Goal: Obtain resource: Obtain resource

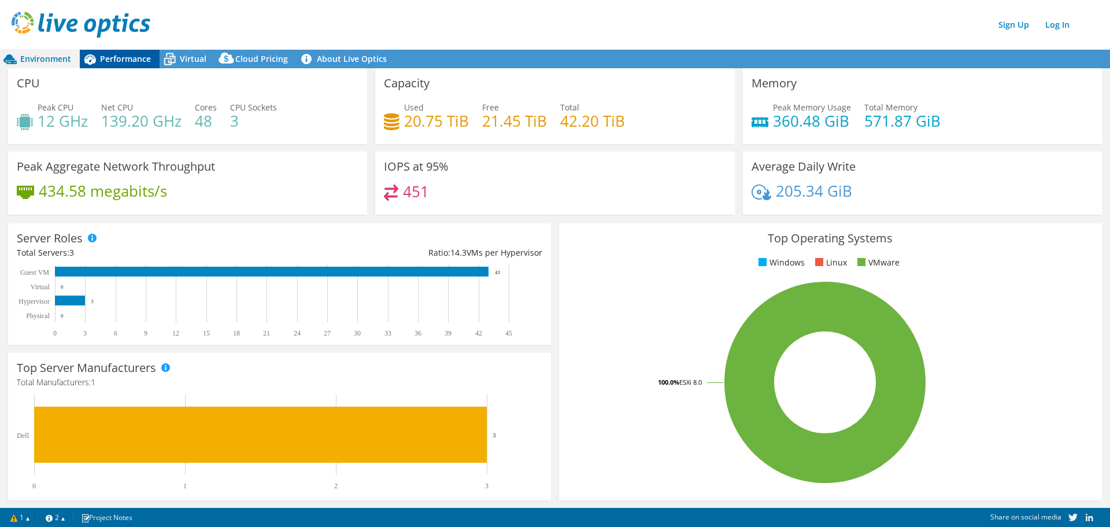
click at [135, 51] on div "Performance" at bounding box center [120, 59] width 80 height 18
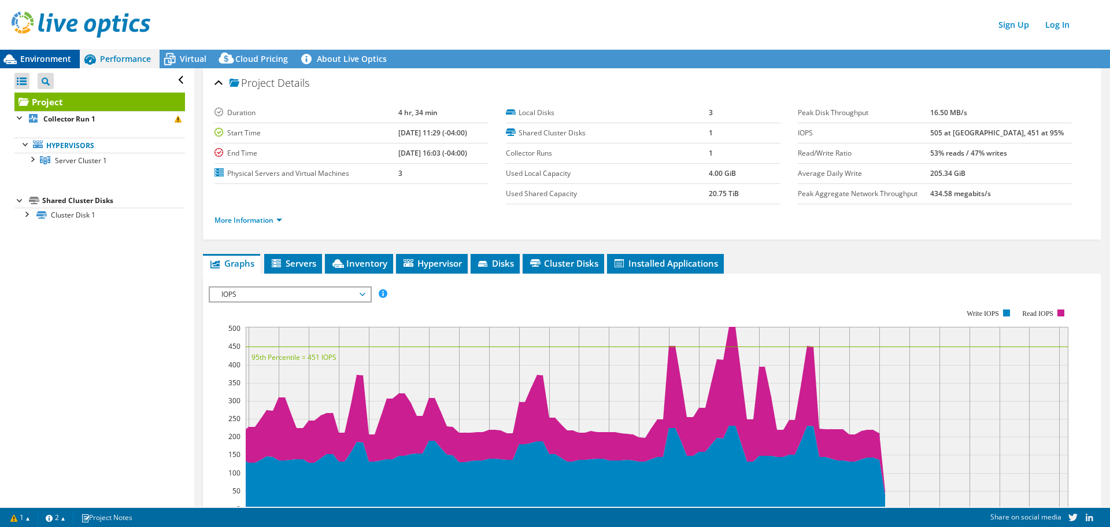
click at [28, 54] on span "Environment" at bounding box center [45, 58] width 51 height 11
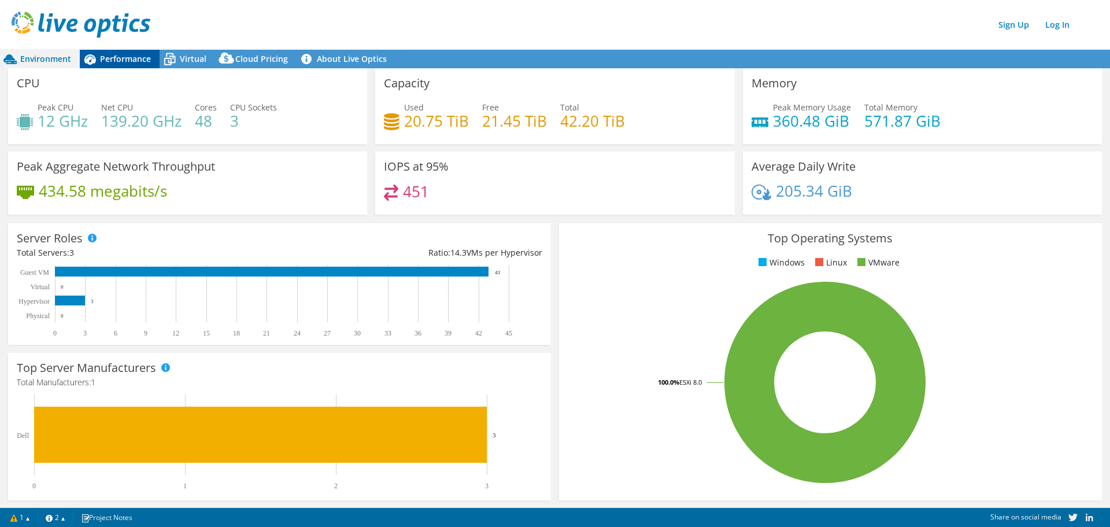
click at [122, 57] on span "Performance" at bounding box center [125, 58] width 51 height 11
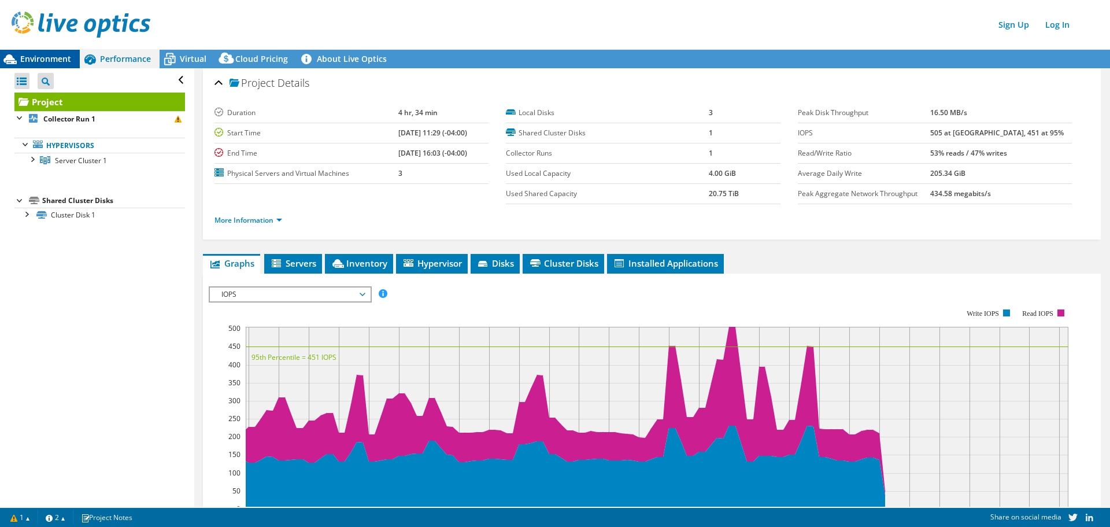
click at [49, 65] on div "Environment" at bounding box center [40, 59] width 80 height 18
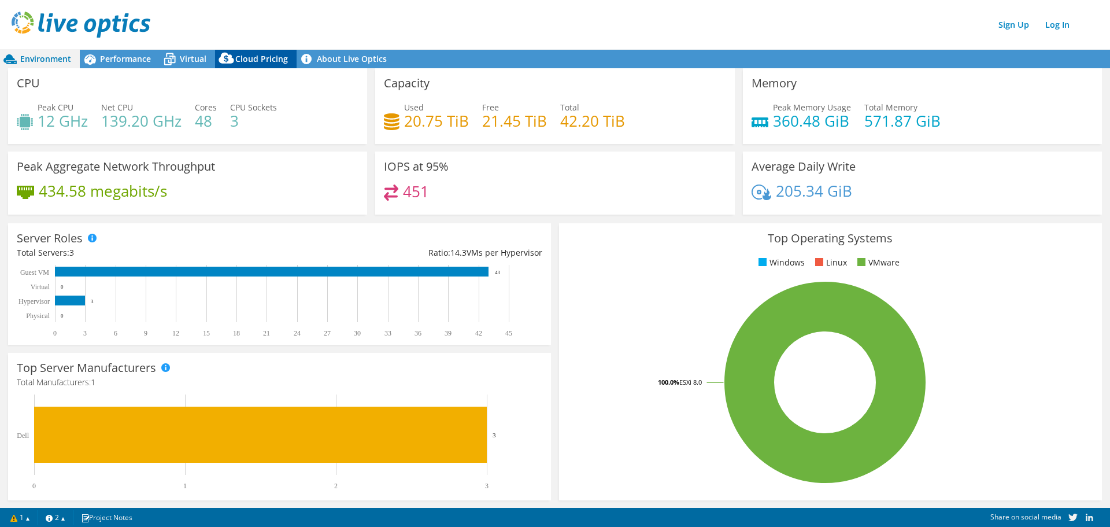
click at [258, 61] on span "Cloud Pricing" at bounding box center [261, 58] width 53 height 11
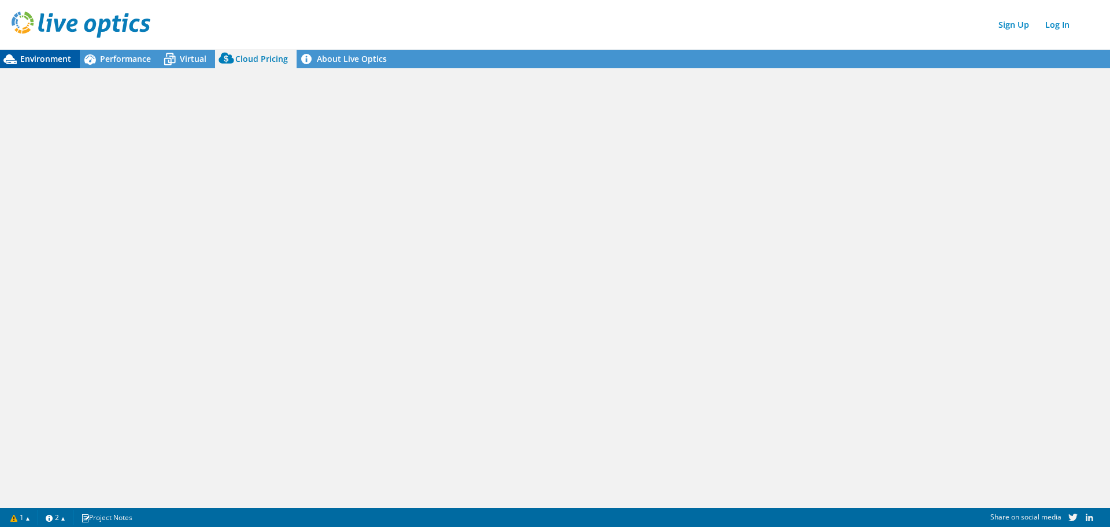
click at [45, 52] on div "Environment" at bounding box center [40, 59] width 80 height 18
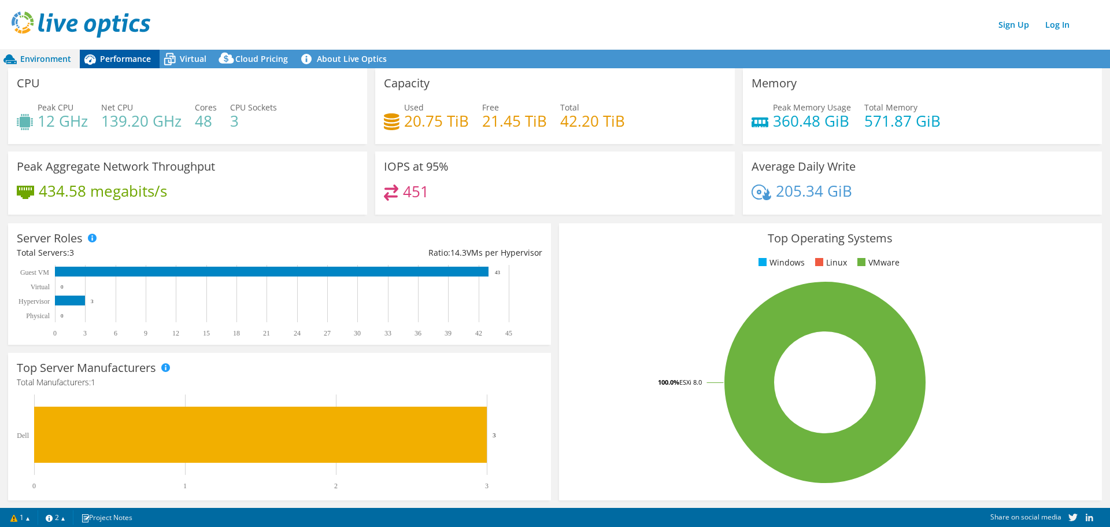
click at [112, 64] on span "Performance" at bounding box center [125, 58] width 51 height 11
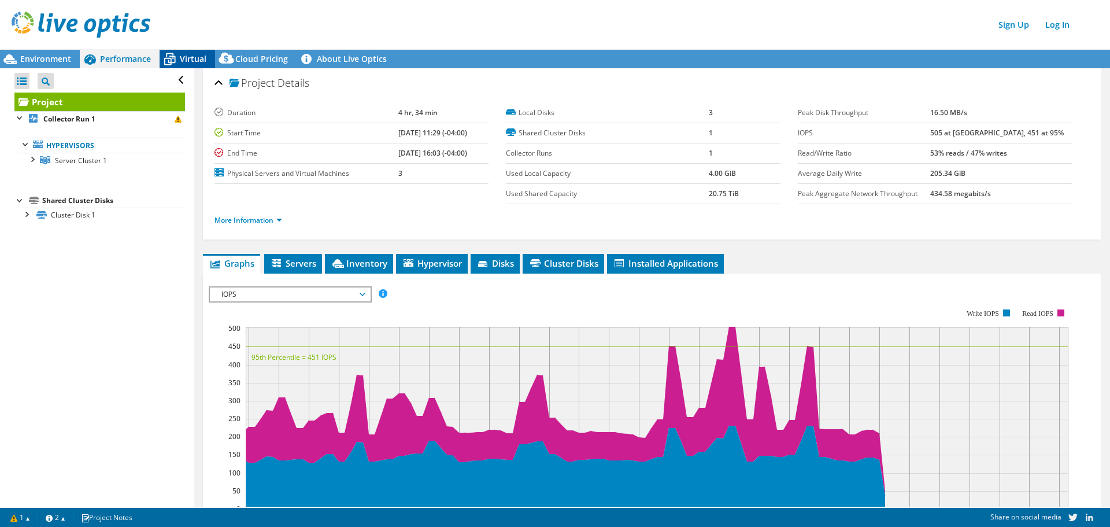
click at [191, 57] on span "Virtual" at bounding box center [193, 58] width 27 height 11
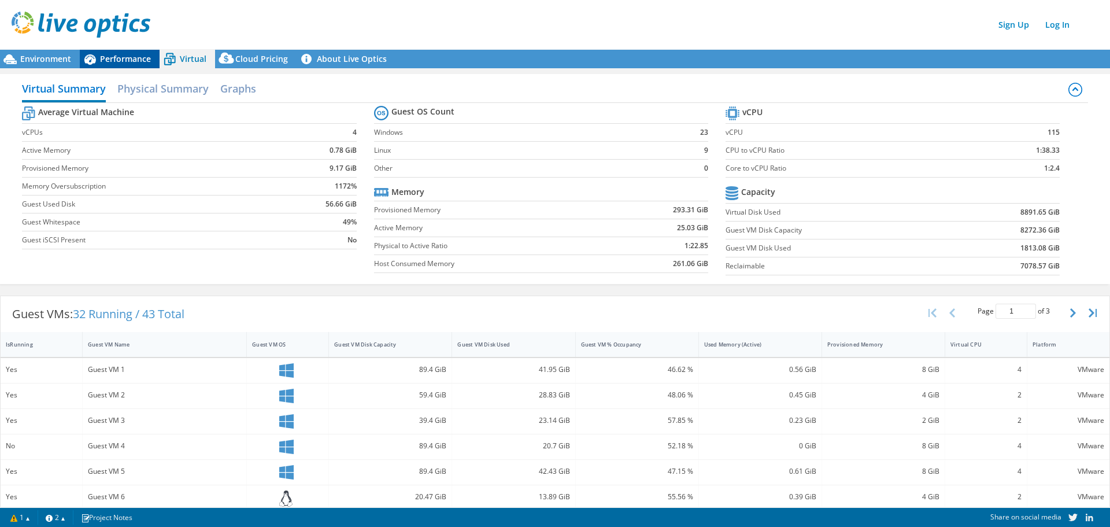
click at [115, 51] on div "Performance" at bounding box center [120, 59] width 80 height 18
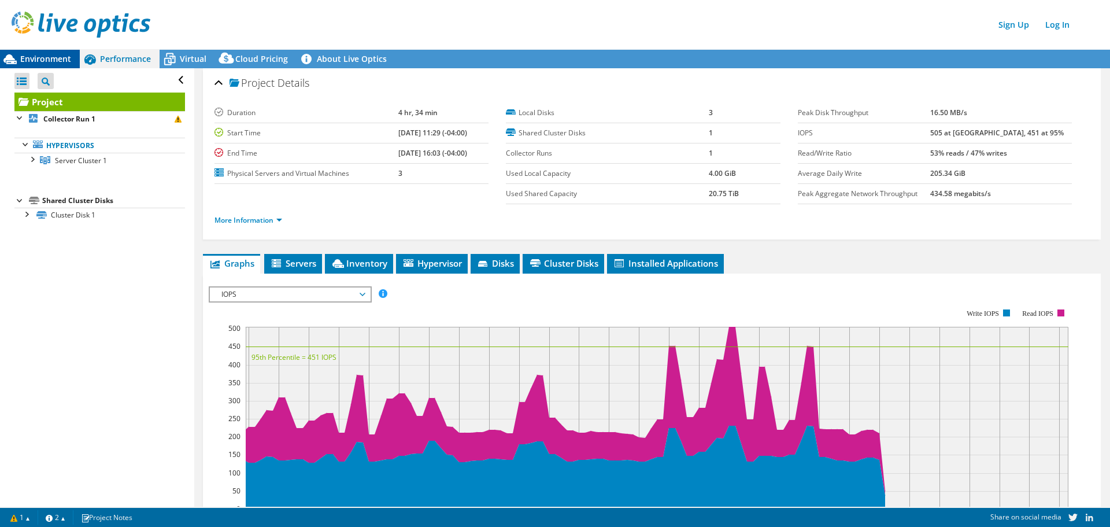
click at [34, 52] on div "Environment" at bounding box center [40, 59] width 80 height 18
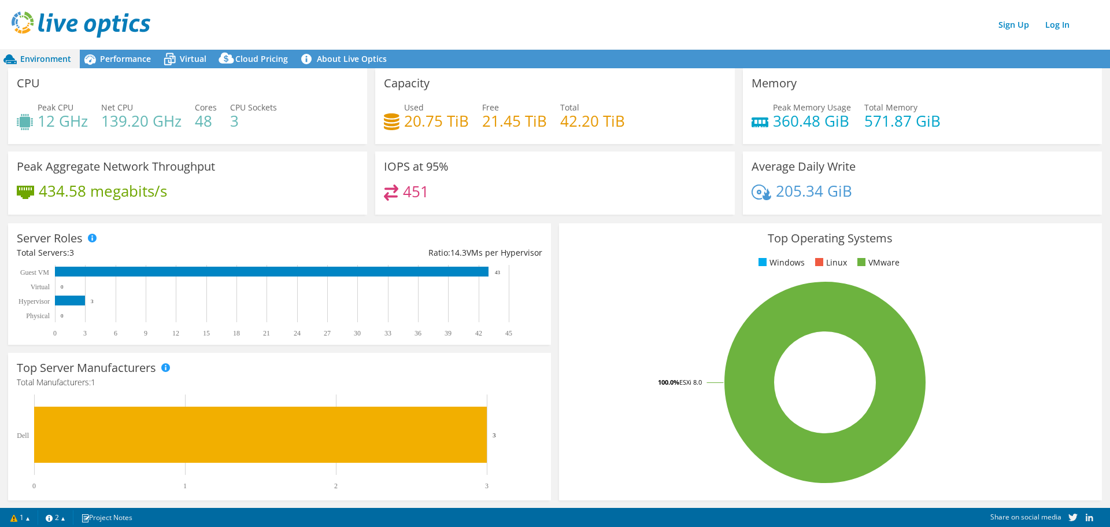
click at [114, 49] on div "Environment Performance Virtual Cloud Pricing 3" at bounding box center [555, 276] width 1110 height 502
click at [1008, 31] on link "Sign Up" at bounding box center [1014, 24] width 42 height 17
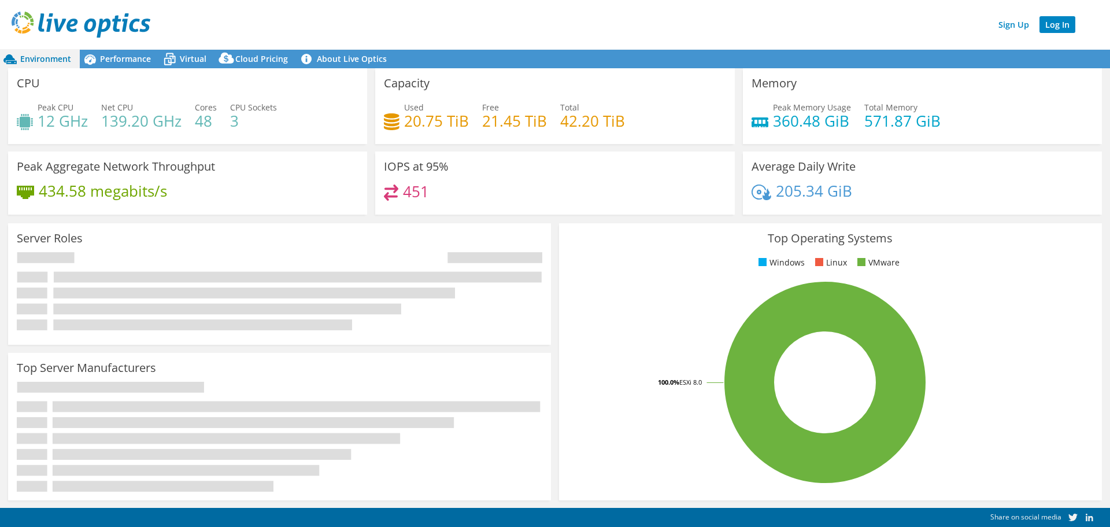
click at [1059, 28] on link "Log In" at bounding box center [1057, 24] width 36 height 17
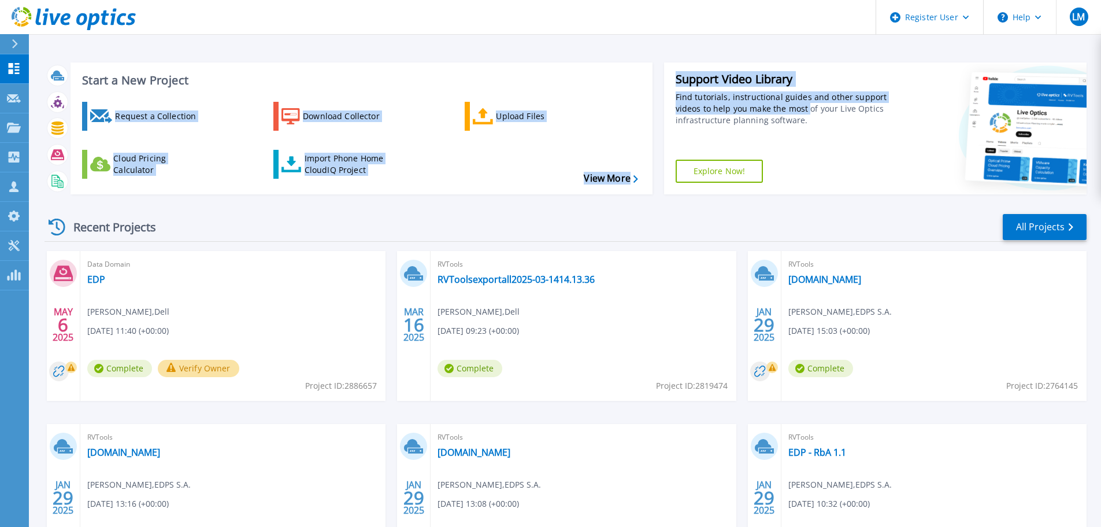
drag, startPoint x: 807, startPoint y: 106, endPoint x: 530, endPoint y: 43, distance: 284.5
click at [530, 43] on div "Start a New Project Request a Collection Download Collector Upload Files Cloud …" at bounding box center [565, 303] width 1072 height 606
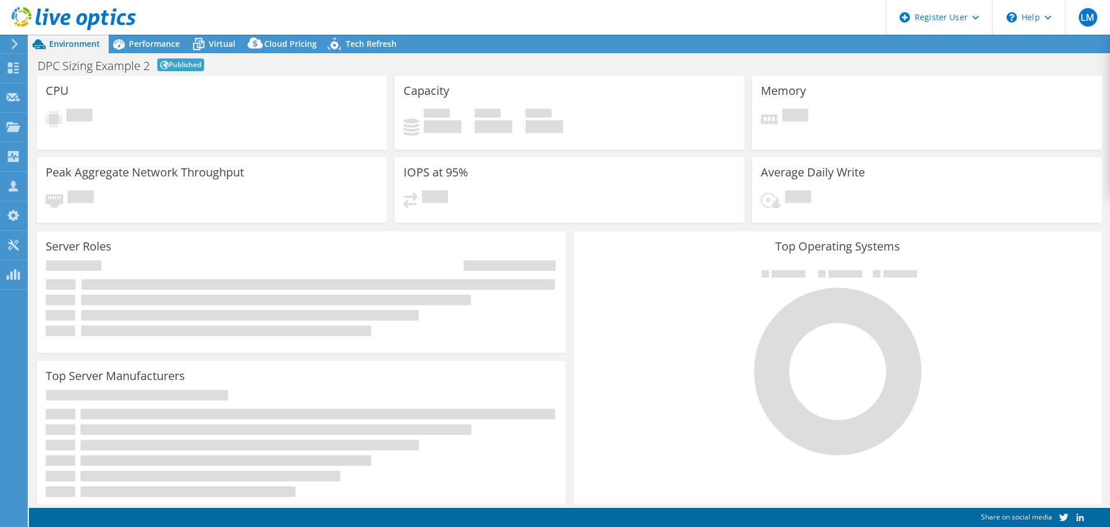
select select "EUFrankfurt"
select select "EUR"
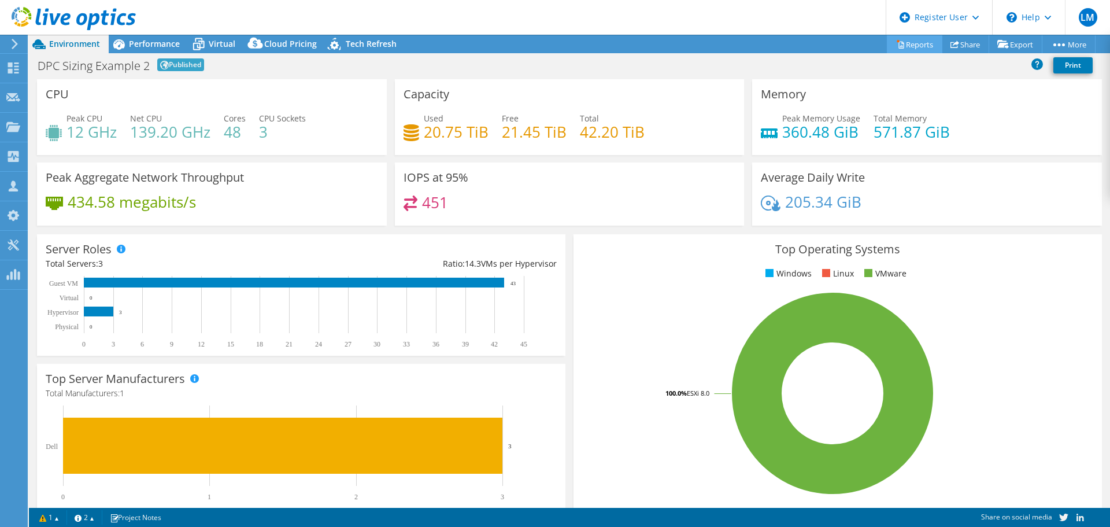
click at [921, 47] on link "Reports" at bounding box center [914, 44] width 55 height 18
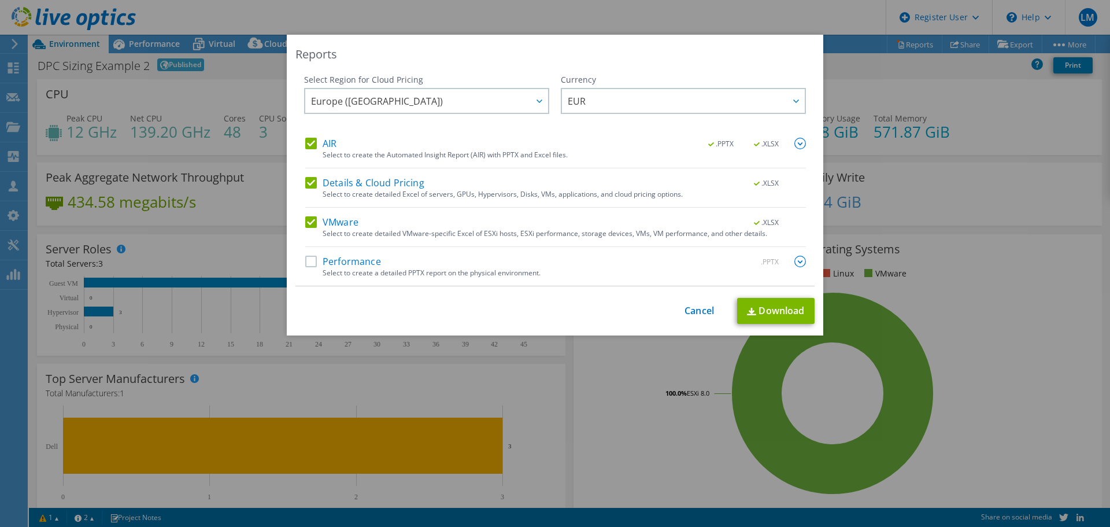
click at [380, 254] on div "AIR .PPTX .XLSX Select to create the Automated Insight Report (AIR) with PPTX a…" at bounding box center [555, 212] width 501 height 148
click at [358, 262] on label "Performance" at bounding box center [343, 262] width 76 height 12
click at [0, 0] on input "Performance" at bounding box center [0, 0] width 0 height 0
click at [770, 315] on link "Download" at bounding box center [775, 311] width 77 height 26
click at [695, 314] on link "Cancel" at bounding box center [698, 310] width 29 height 11
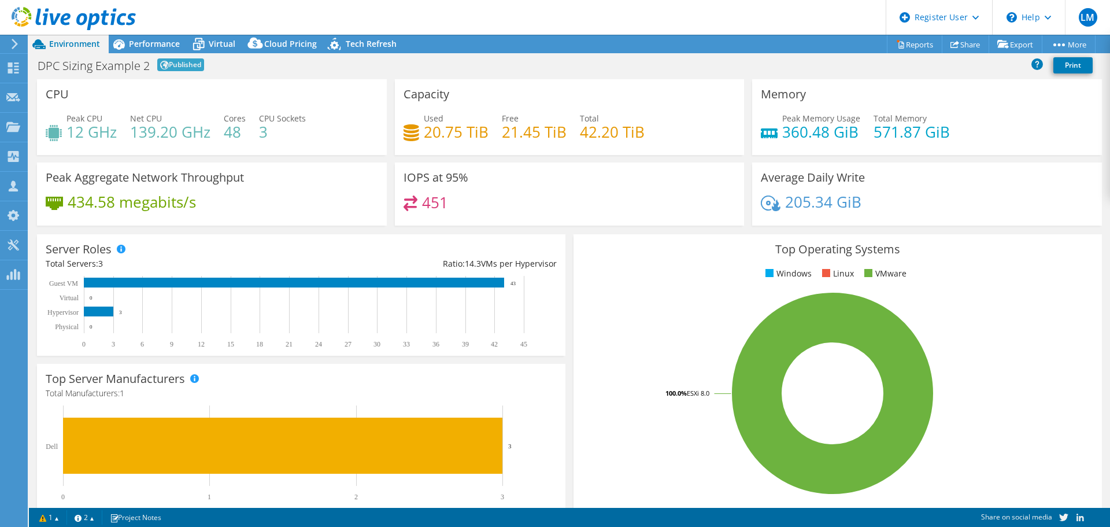
click at [370, 231] on div "Server Roles Physical Servers represent bare metal servers that were targets of…" at bounding box center [301, 294] width 536 height 129
click at [187, 132] on h4 "139.20 GHz" at bounding box center [170, 131] width 80 height 13
click at [142, 42] on span "Performance" at bounding box center [154, 43] width 51 height 11
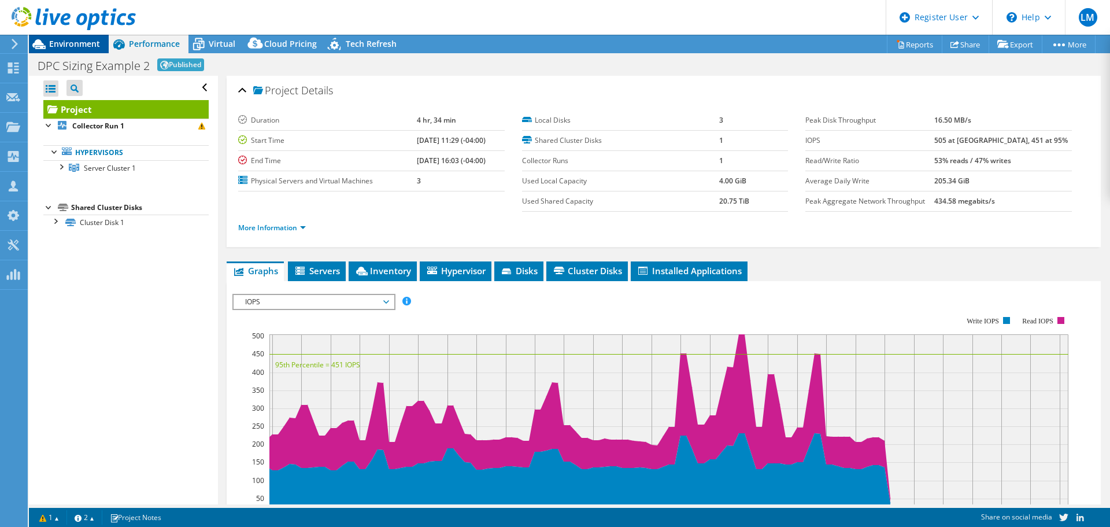
click at [63, 45] on span "Environment" at bounding box center [74, 43] width 51 height 11
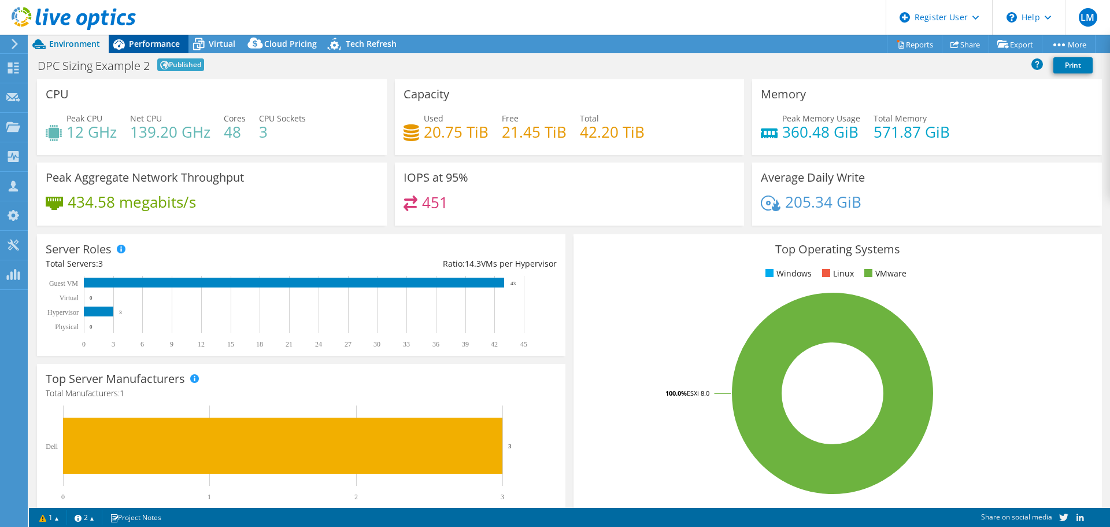
click at [147, 38] on span "Performance" at bounding box center [154, 43] width 51 height 11
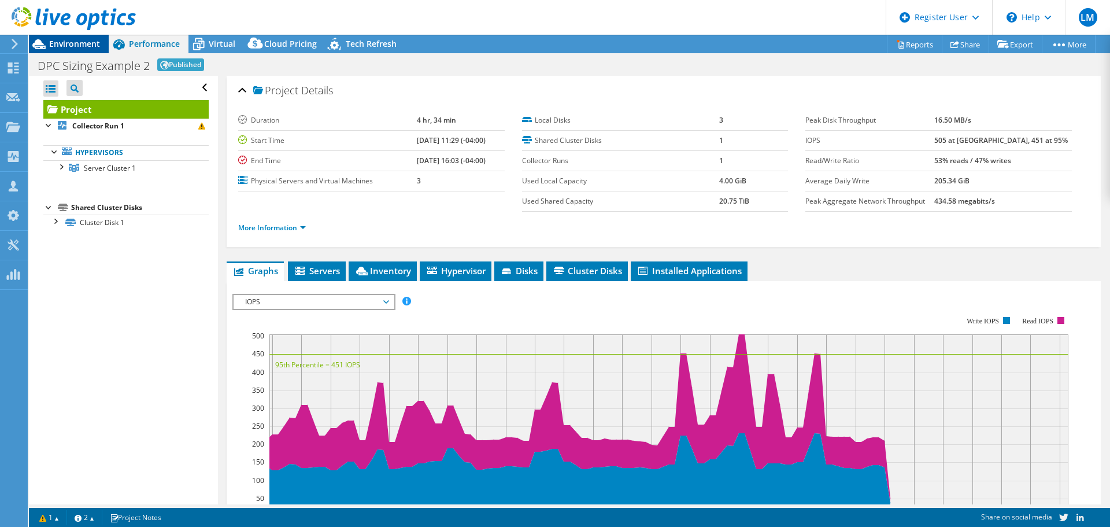
click at [73, 45] on span "Environment" at bounding box center [74, 43] width 51 height 11
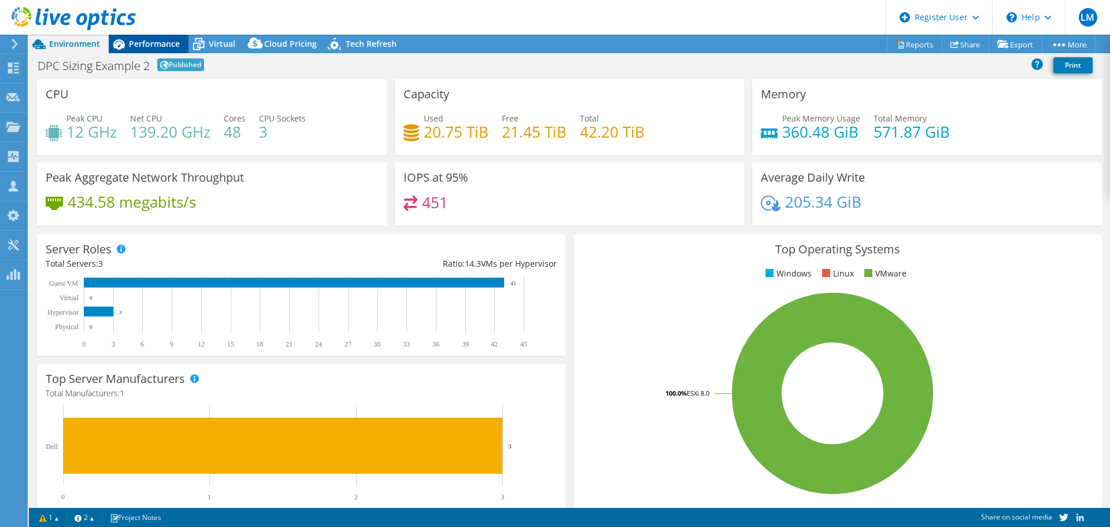
click at [184, 42] on div "Performance" at bounding box center [149, 44] width 80 height 18
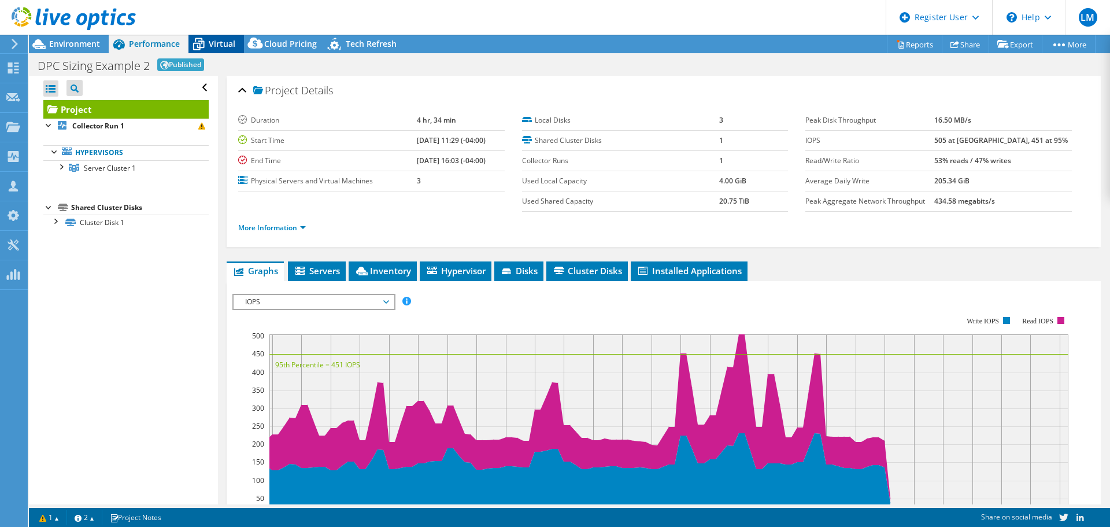
click at [223, 40] on span "Virtual" at bounding box center [222, 43] width 27 height 11
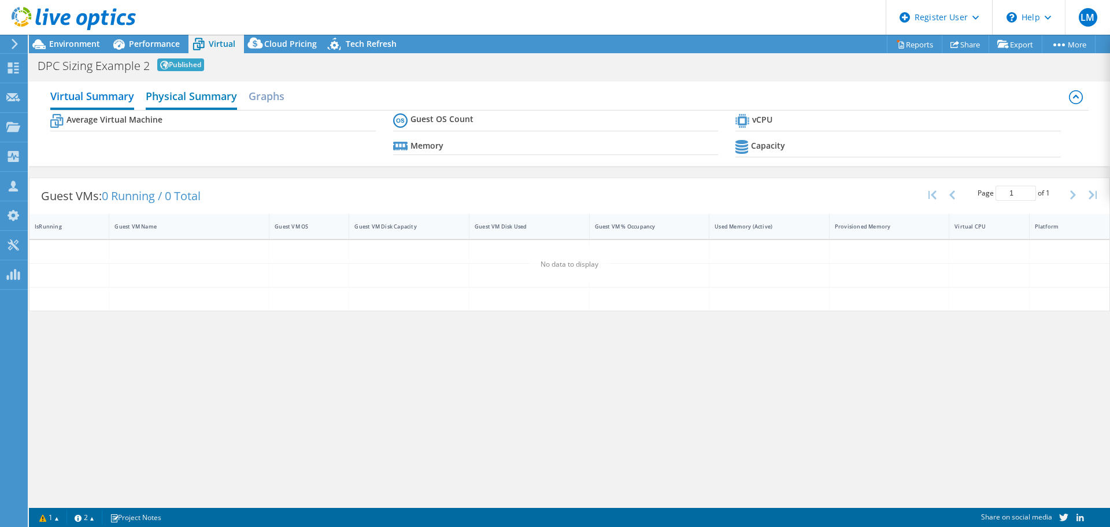
click at [216, 100] on h2 "Physical Summary" at bounding box center [191, 96] width 91 height 25
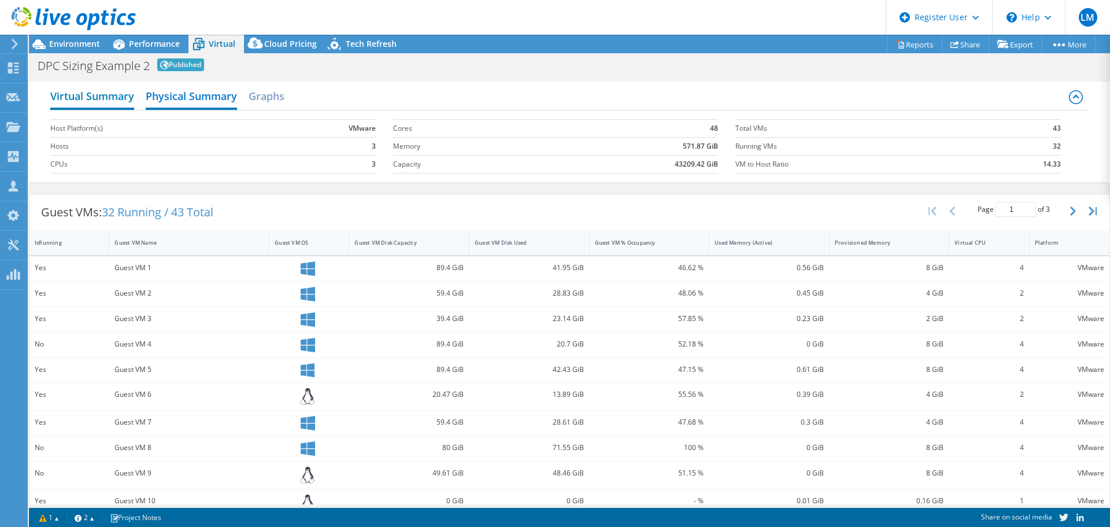
click at [103, 95] on h2 "Virtual Summary" at bounding box center [92, 96] width 84 height 25
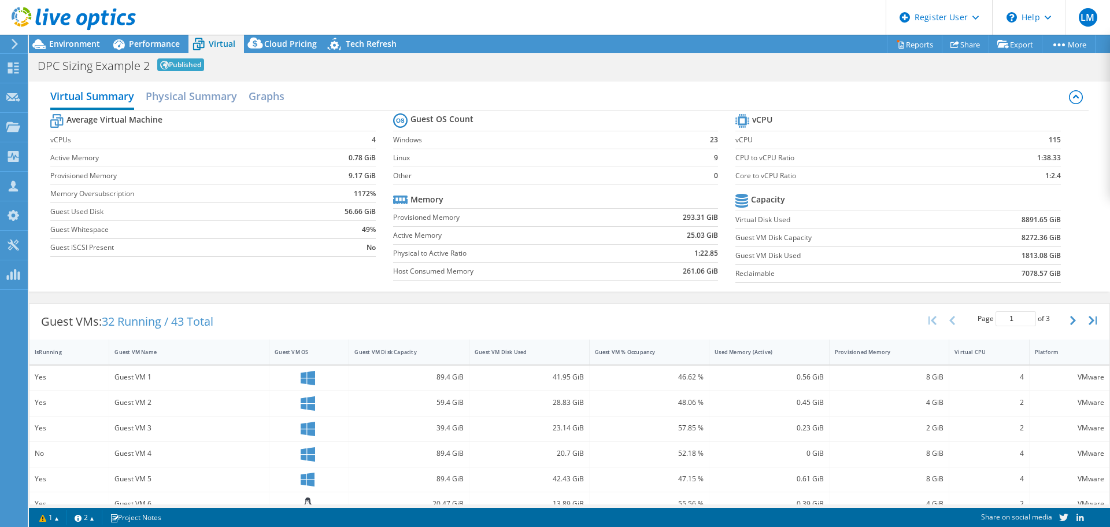
click at [189, 39] on icon at bounding box center [198, 44] width 20 height 20
click at [160, 40] on span "Performance" at bounding box center [154, 43] width 51 height 11
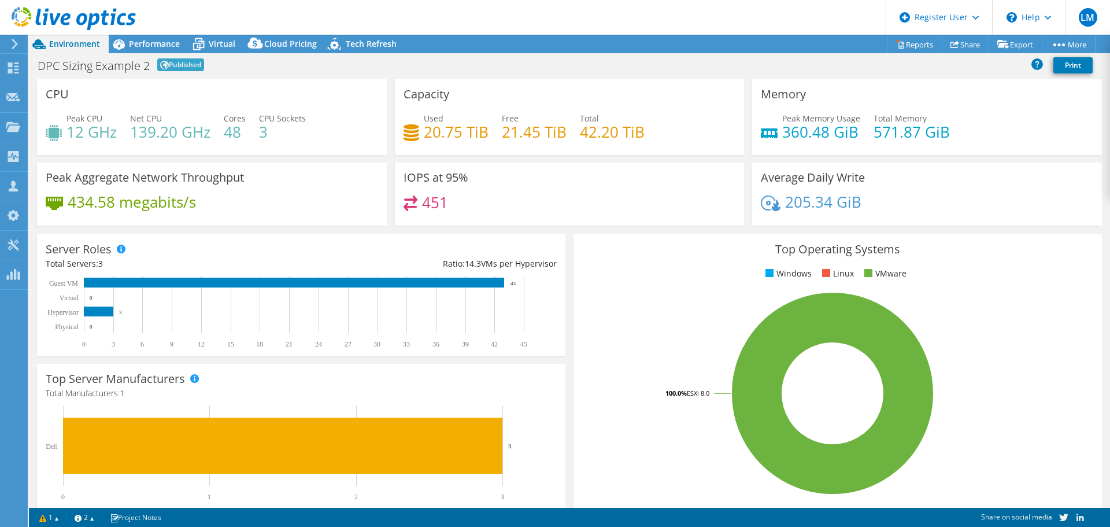
select select "EUFrankfurt"
select select "EUR"
